Goal: Task Accomplishment & Management: Manage account settings

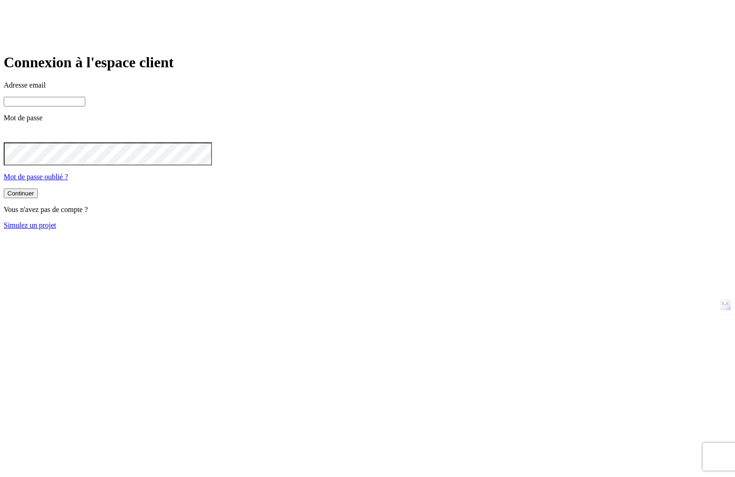
click at [85, 106] on input at bounding box center [45, 102] width 82 height 10
paste input "[PERSON_NAME][DOMAIN_NAME][EMAIL_ADDRESS][DOMAIN_NAME]"
type input "[PERSON_NAME][DOMAIN_NAME][EMAIL_ADDRESS][DOMAIN_NAME]"
click at [38, 199] on button "Continuer" at bounding box center [21, 194] width 34 height 10
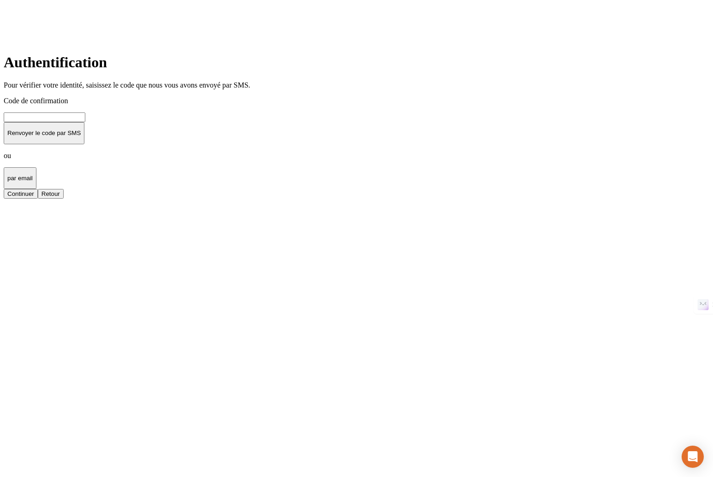
click at [85, 122] on input at bounding box center [45, 117] width 82 height 10
type input "000000"
click at [38, 199] on button "Continuer" at bounding box center [21, 194] width 34 height 10
